Goal: Check status

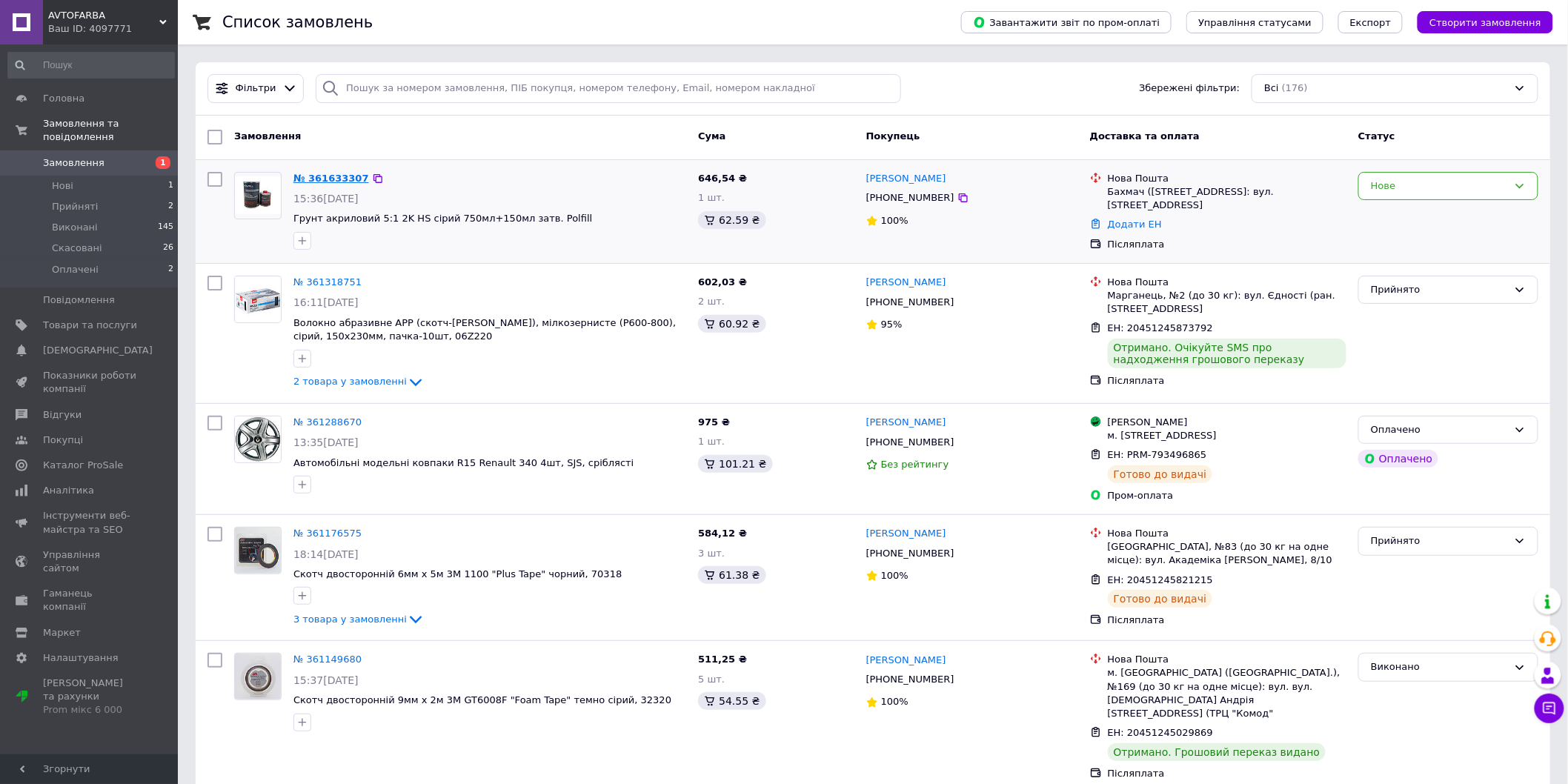
click at [350, 180] on link "№ 361633307" at bounding box center [331, 178] width 76 height 11
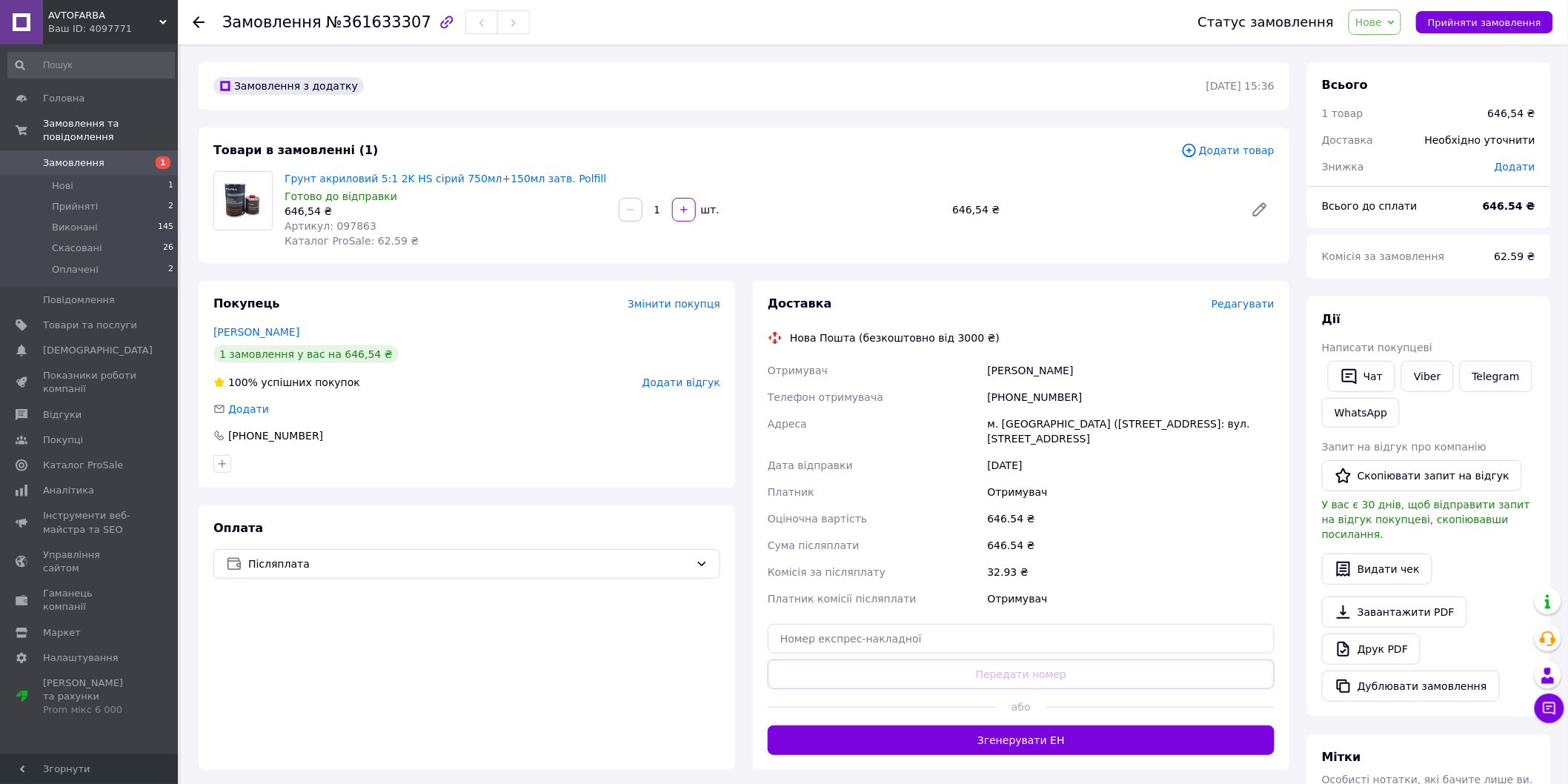
click at [352, 230] on span "Артикул: 097863" at bounding box center [330, 226] width 92 height 12
copy span "097863"
click at [105, 156] on span "Замовлення" at bounding box center [90, 163] width 94 height 13
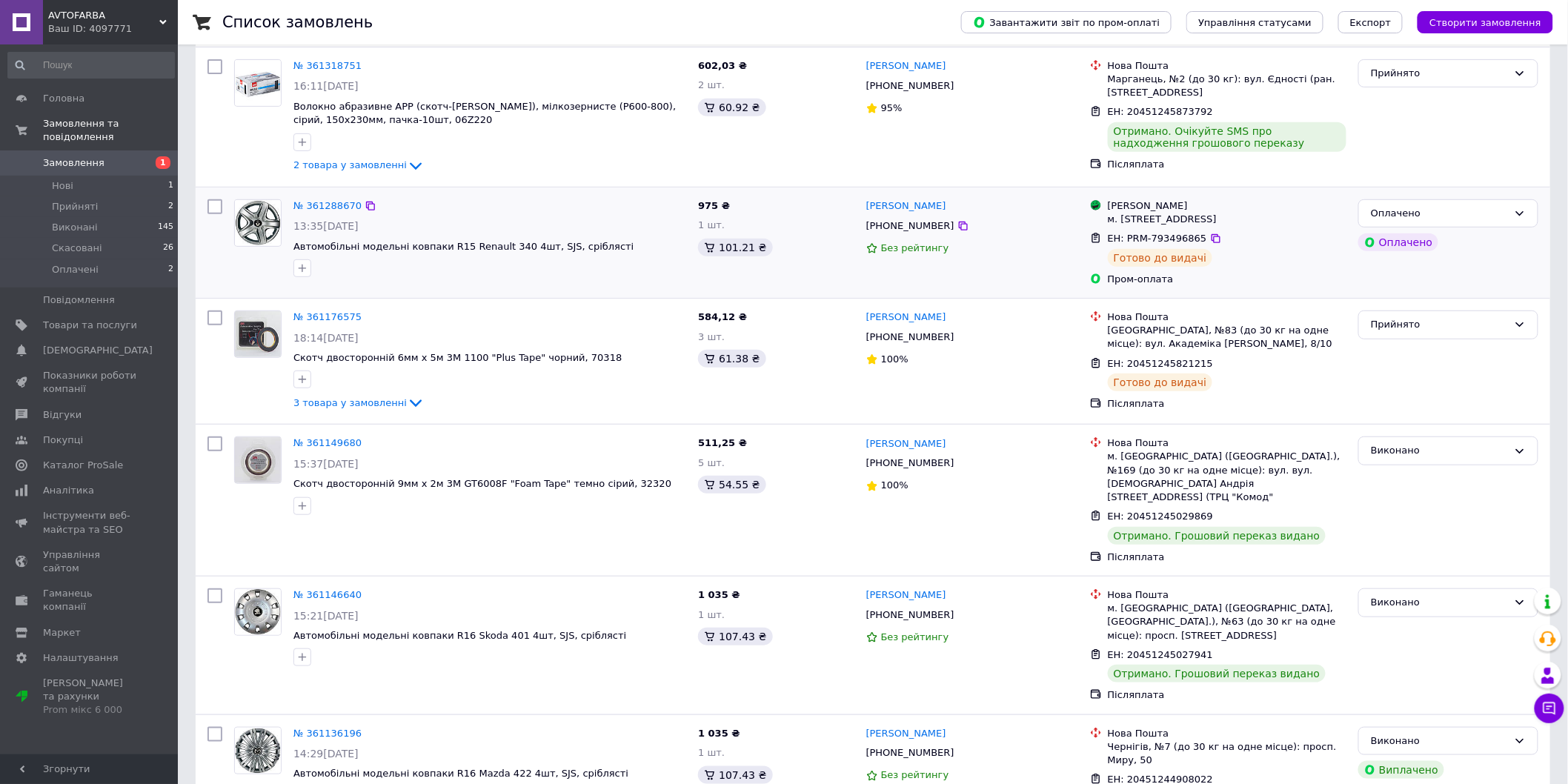
scroll to position [247, 0]
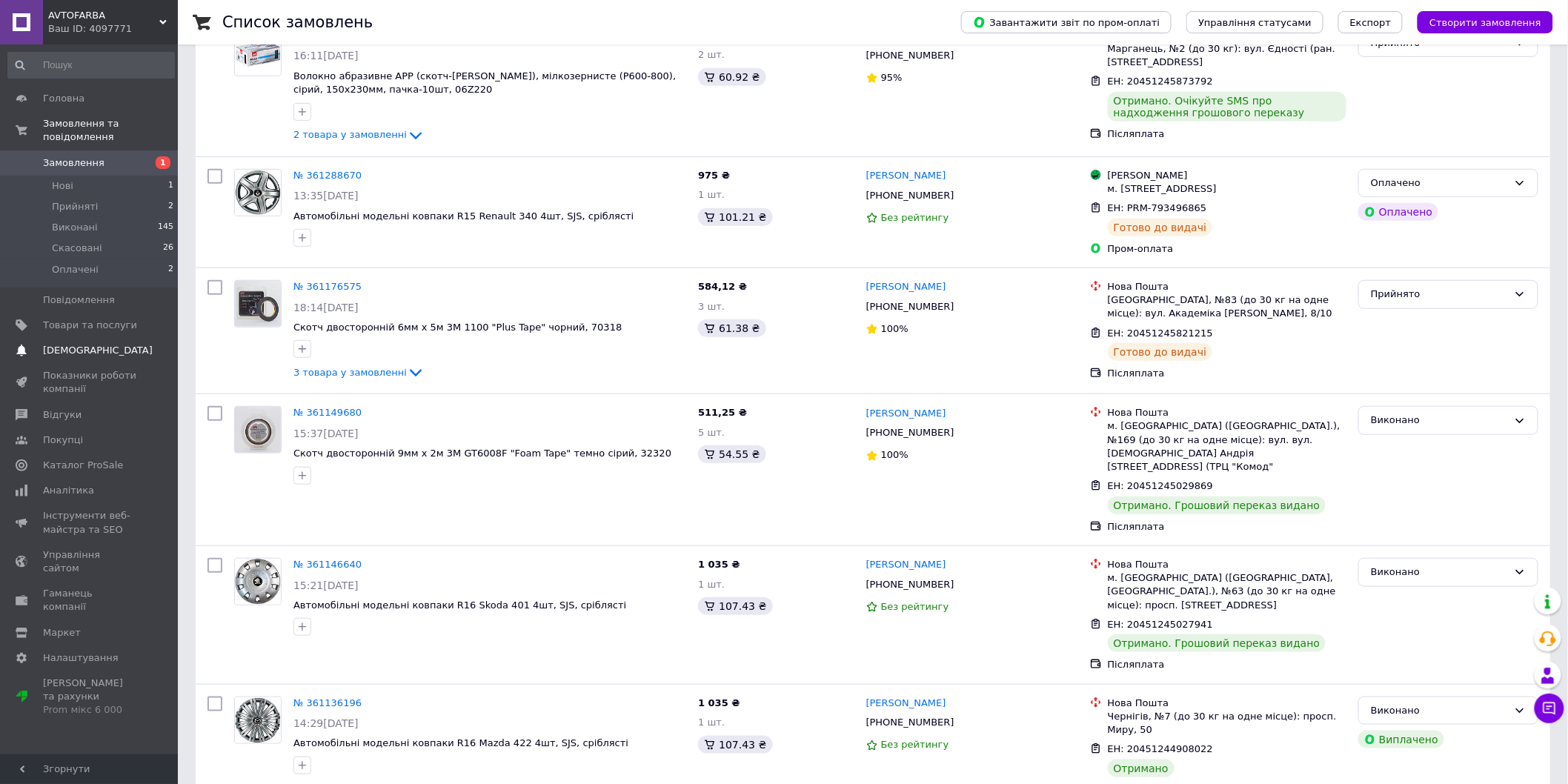
click at [70, 344] on span "[DEMOGRAPHIC_DATA]" at bounding box center [98, 350] width 110 height 13
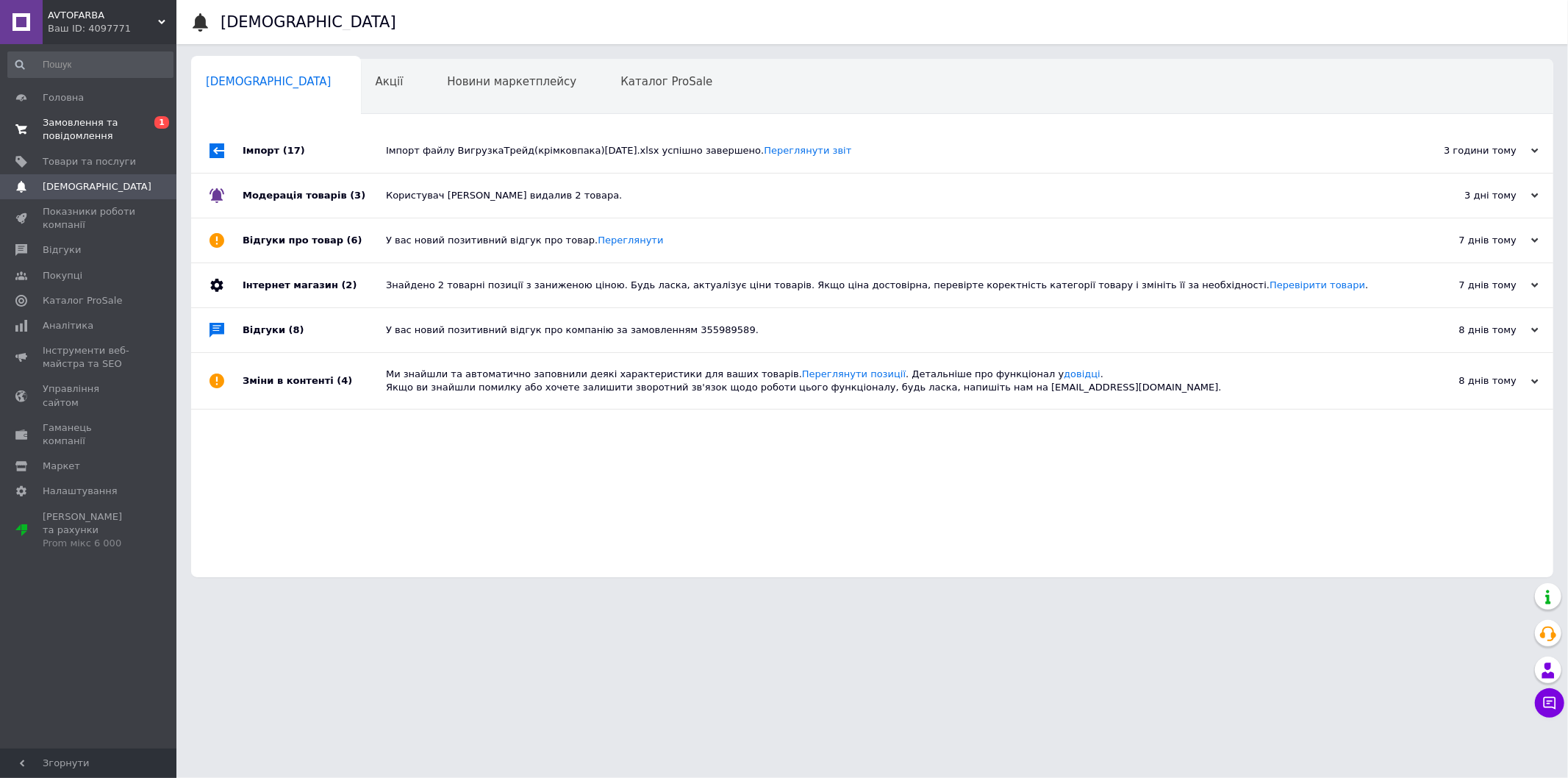
click at [103, 119] on span "Замовлення та повідомлення" at bounding box center [89, 129] width 93 height 27
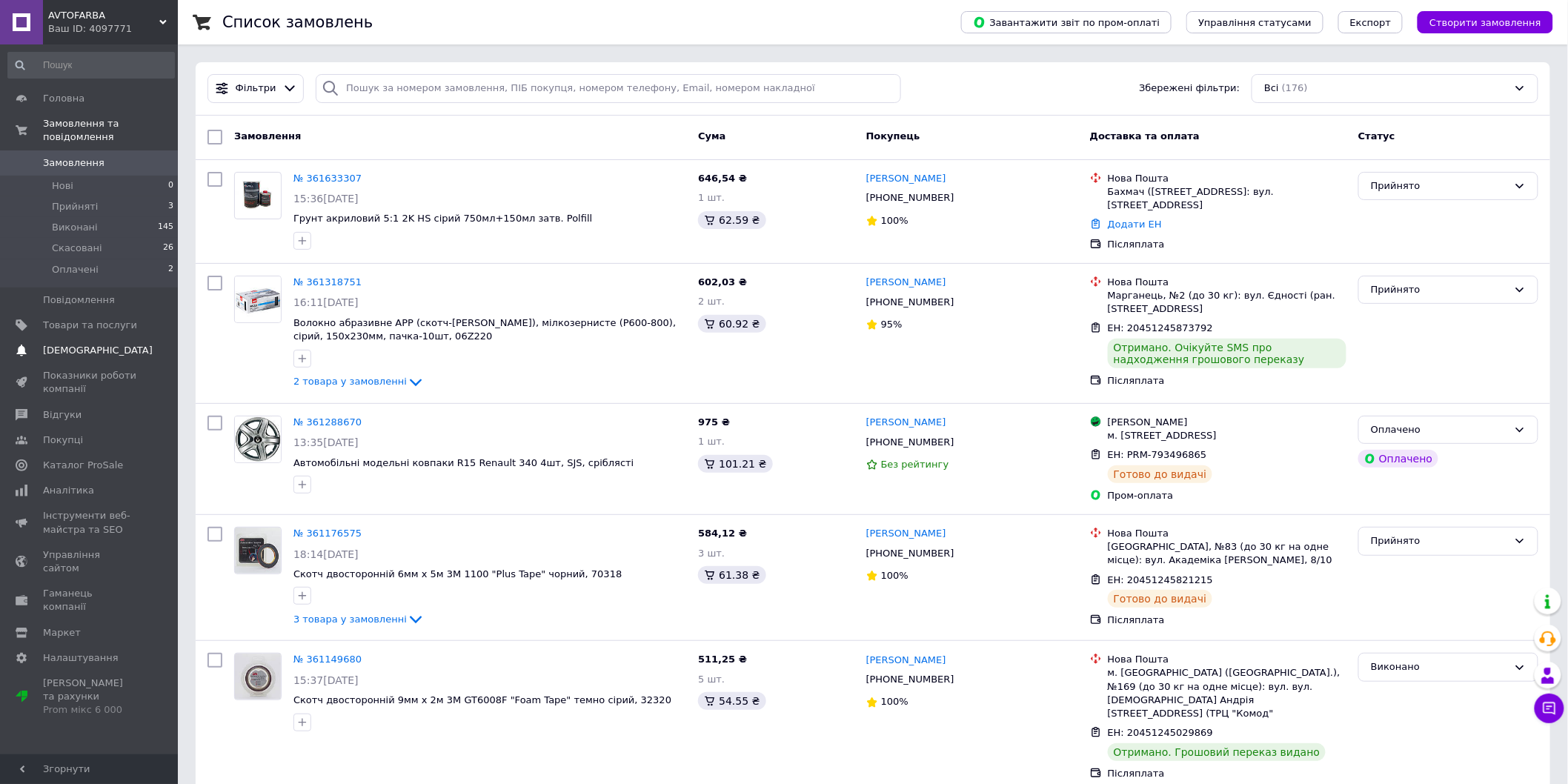
click at [75, 344] on span "[DEMOGRAPHIC_DATA]" at bounding box center [98, 350] width 110 height 13
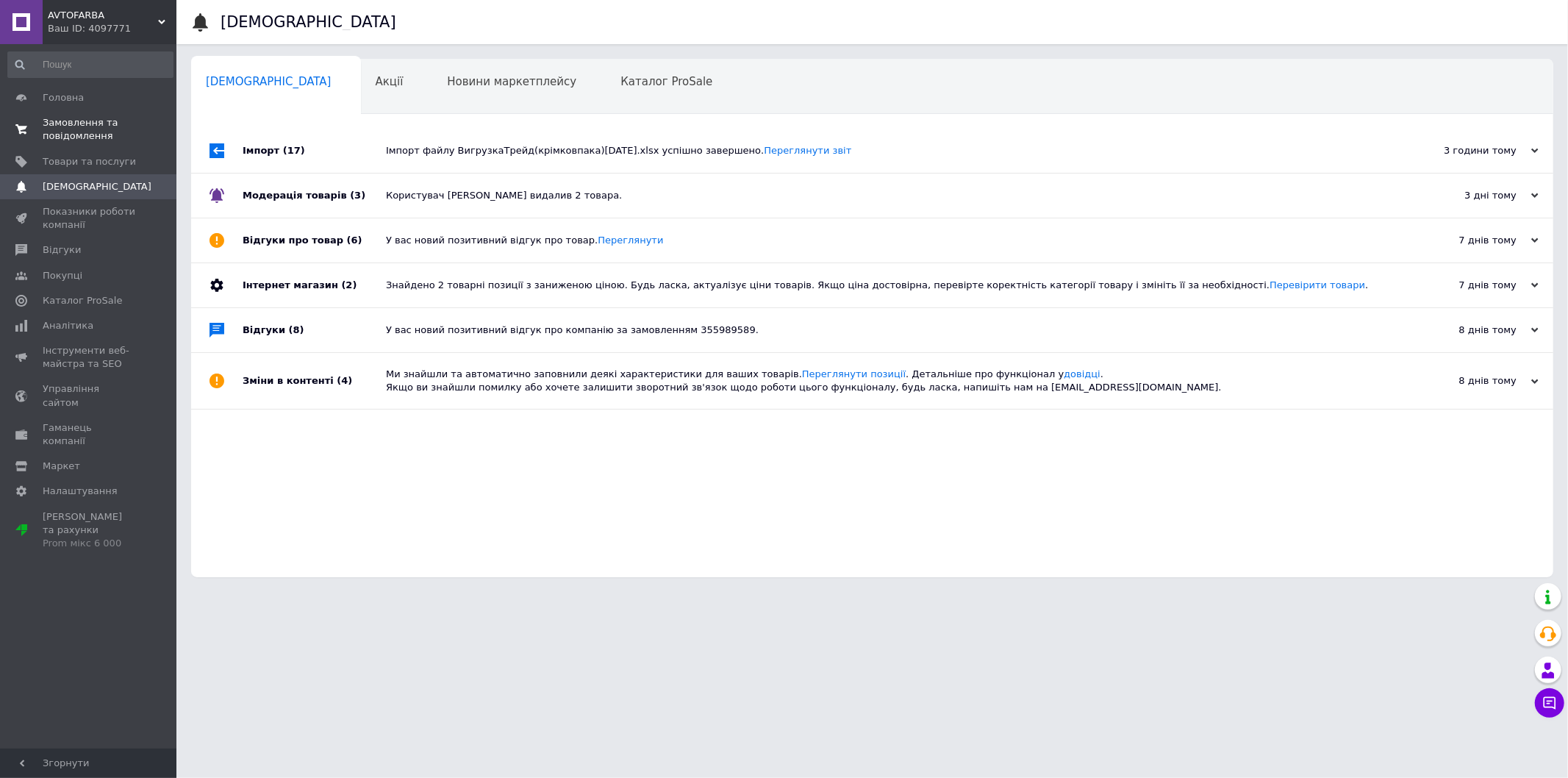
click at [99, 135] on span "Замовлення та повідомлення" at bounding box center [89, 129] width 93 height 27
